Goal: Information Seeking & Learning: Check status

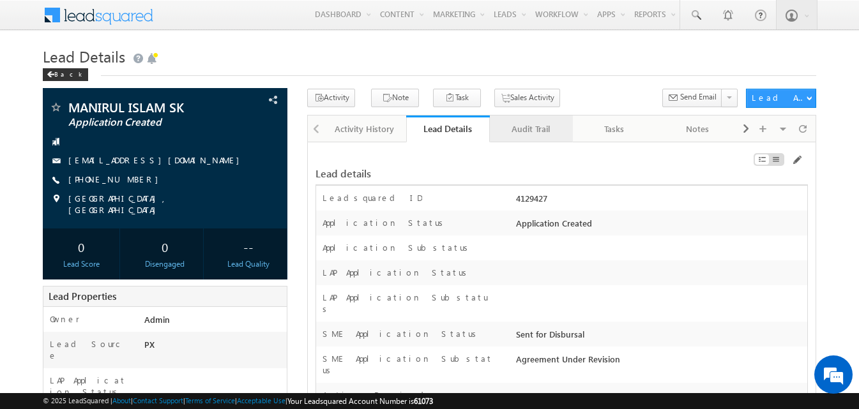
click at [545, 133] on div "Audit Trail" at bounding box center [530, 128] width 61 height 15
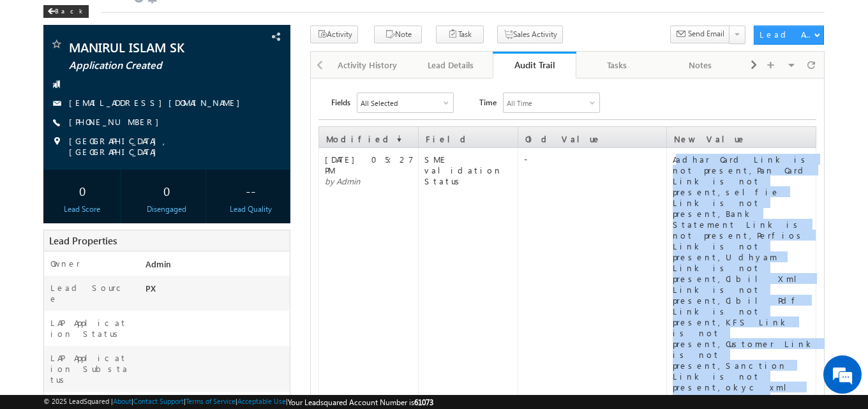
drag, startPoint x: 676, startPoint y: 160, endPoint x: 811, endPoint y: 281, distance: 181.8
click at [811, 281] on div "Aadhar Card Link is not present,Pan Card Link is not present,selfie Link is not…" at bounding box center [744, 295] width 142 height 282
copy div "adhar Card Link is not present,Pan Card Link is not present,selfie Link is not …"
